Goal: Task Accomplishment & Management: Manage account settings

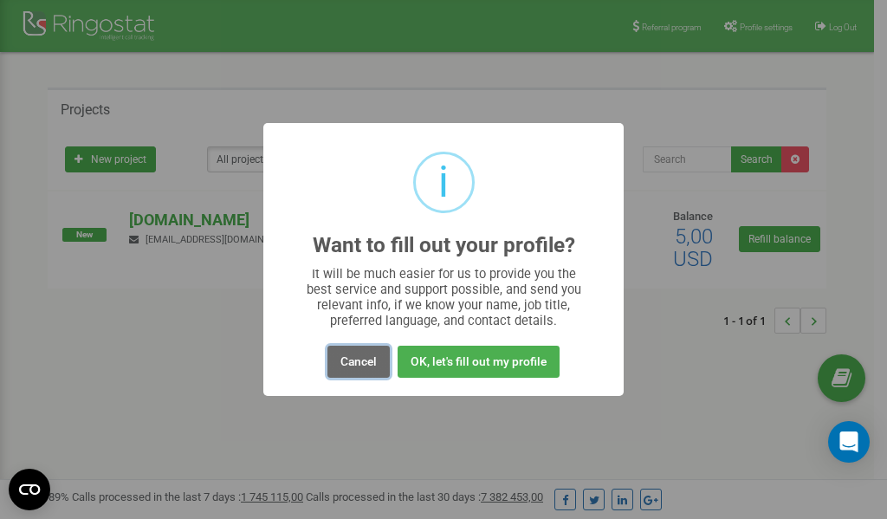
click at [357, 363] on button "Cancel" at bounding box center [359, 362] width 62 height 32
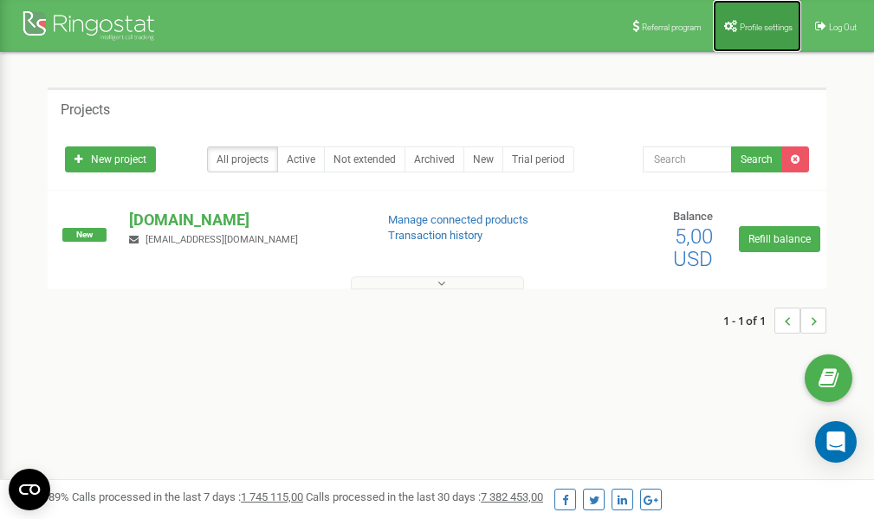
click at [761, 23] on span "Profile settings" at bounding box center [766, 28] width 53 height 10
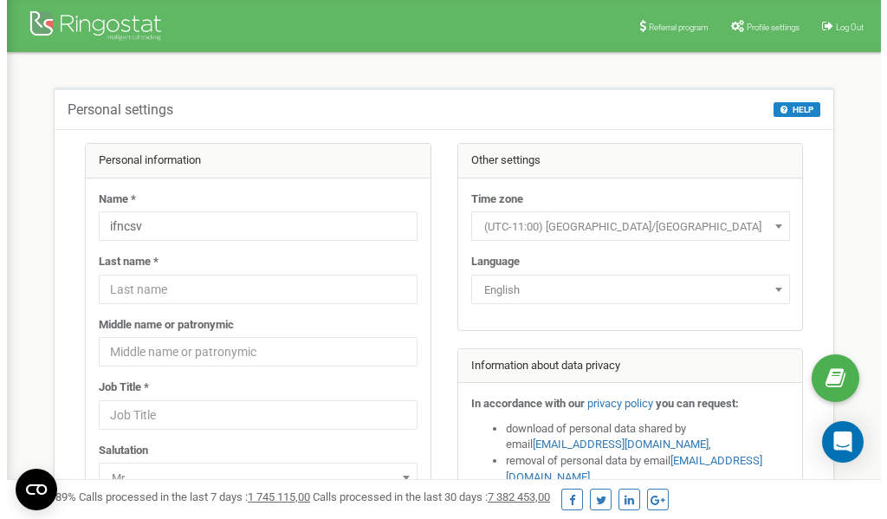
scroll to position [87, 0]
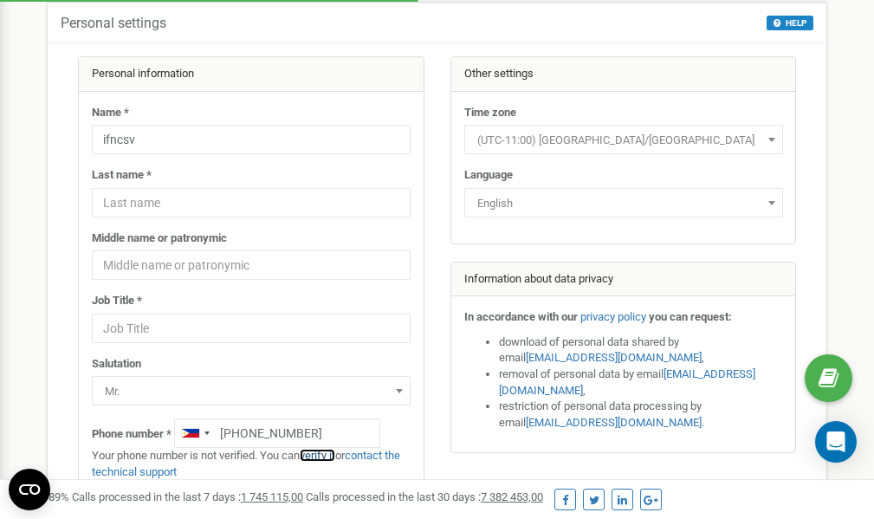
click at [322, 455] on link "verify it" at bounding box center [318, 455] width 36 height 13
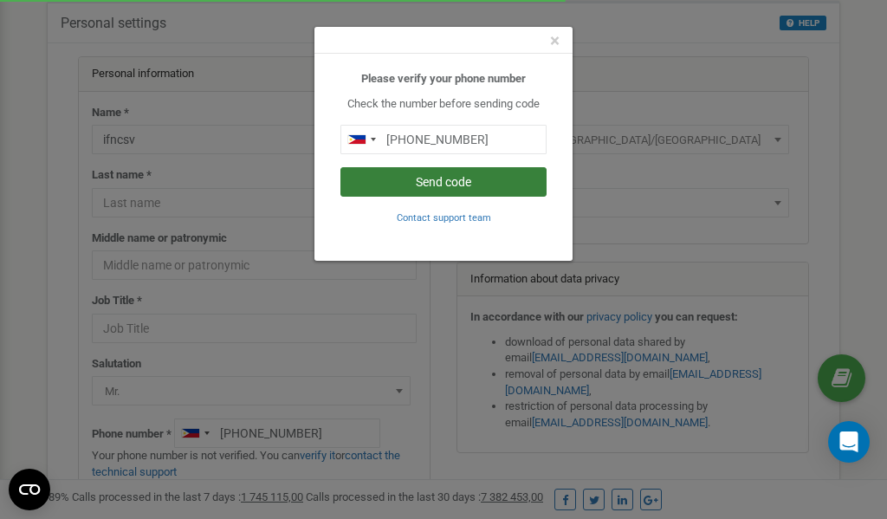
click at [456, 182] on button "Send code" at bounding box center [444, 181] width 206 height 29
